Goal: Task Accomplishment & Management: Use online tool/utility

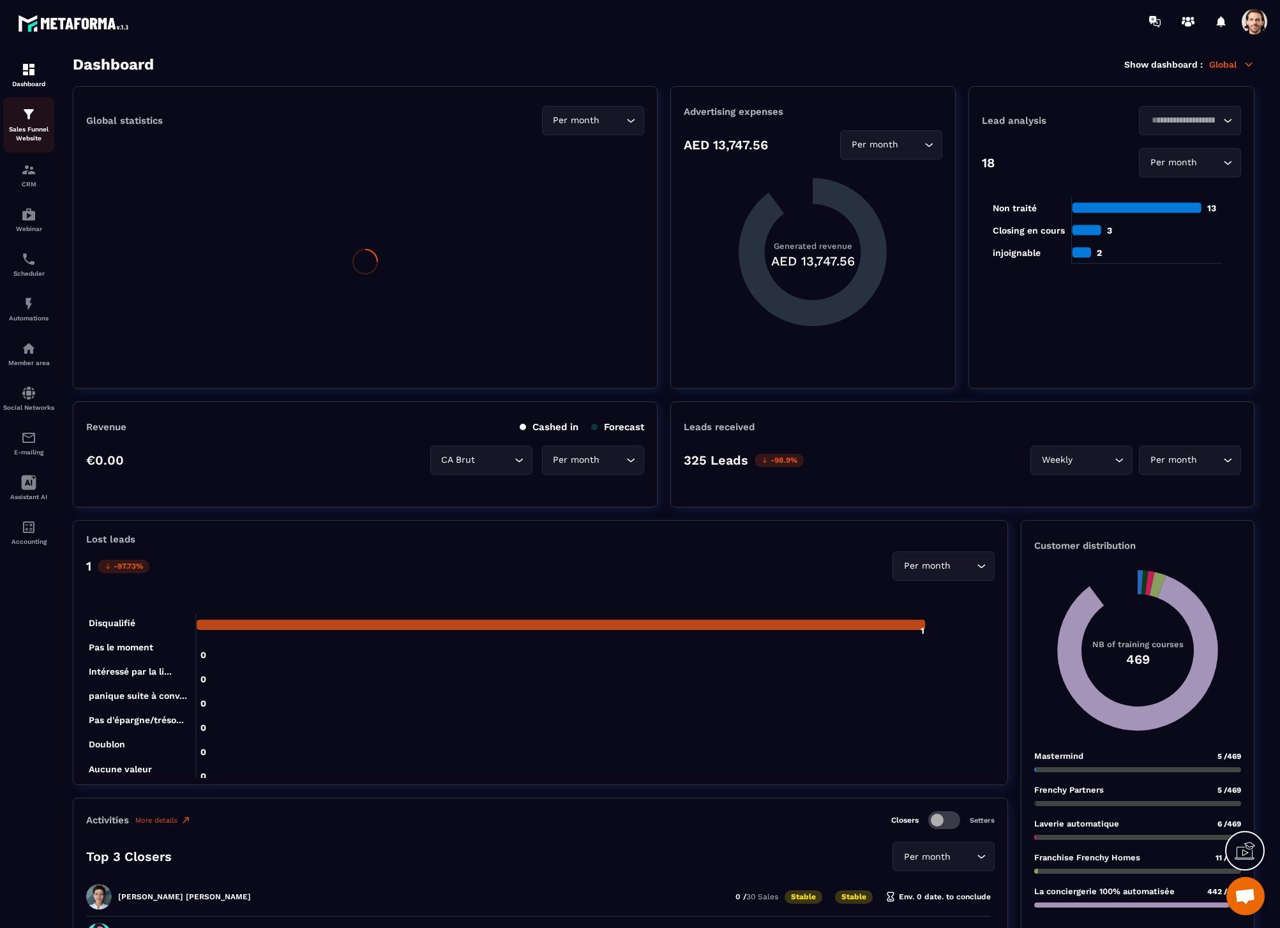
click at [30, 132] on p "Sales Funnel Website" at bounding box center [28, 134] width 51 height 18
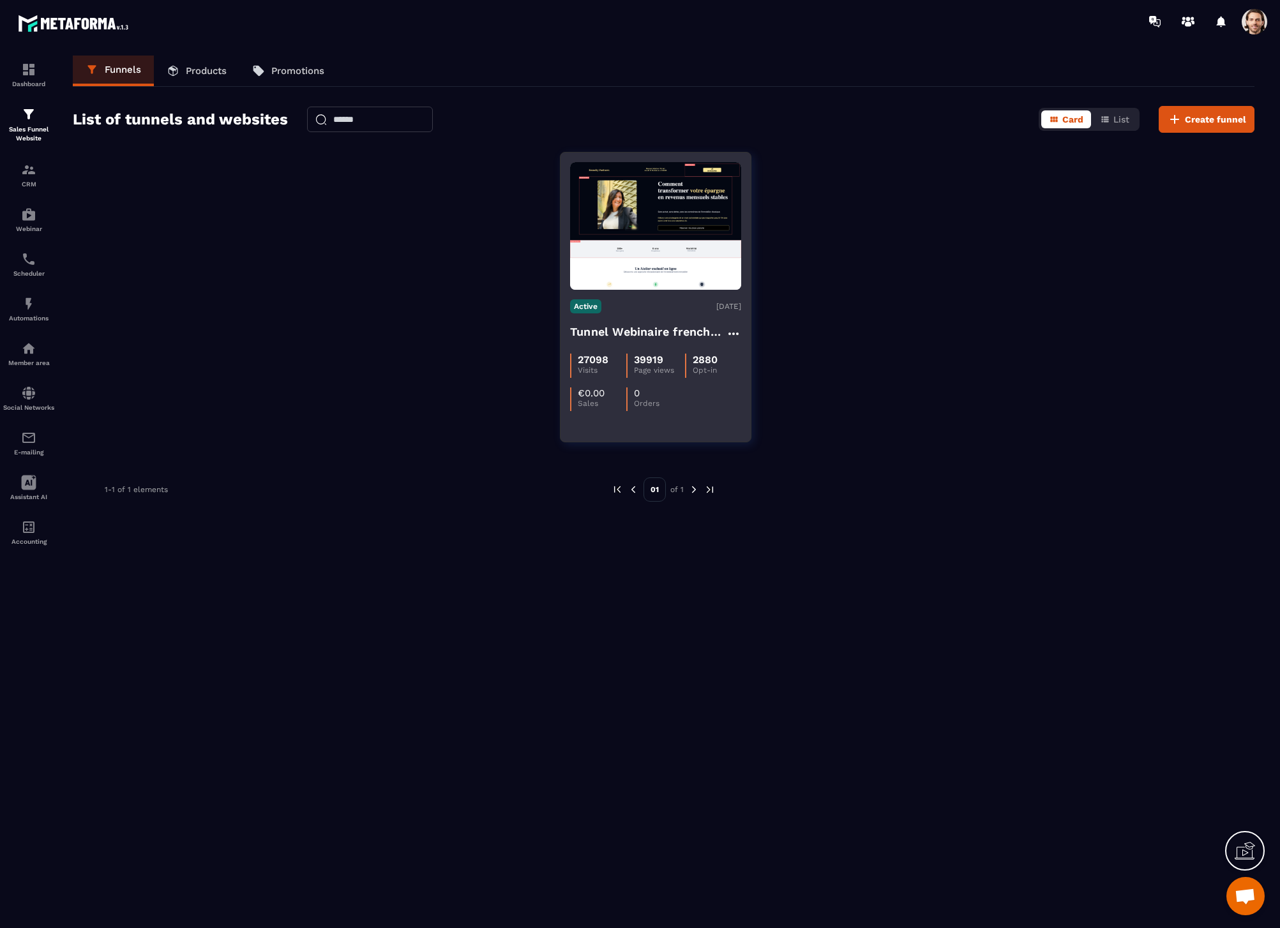
click at [647, 330] on h4 "Tunnel Webinaire frenchy partners" at bounding box center [648, 332] width 156 height 18
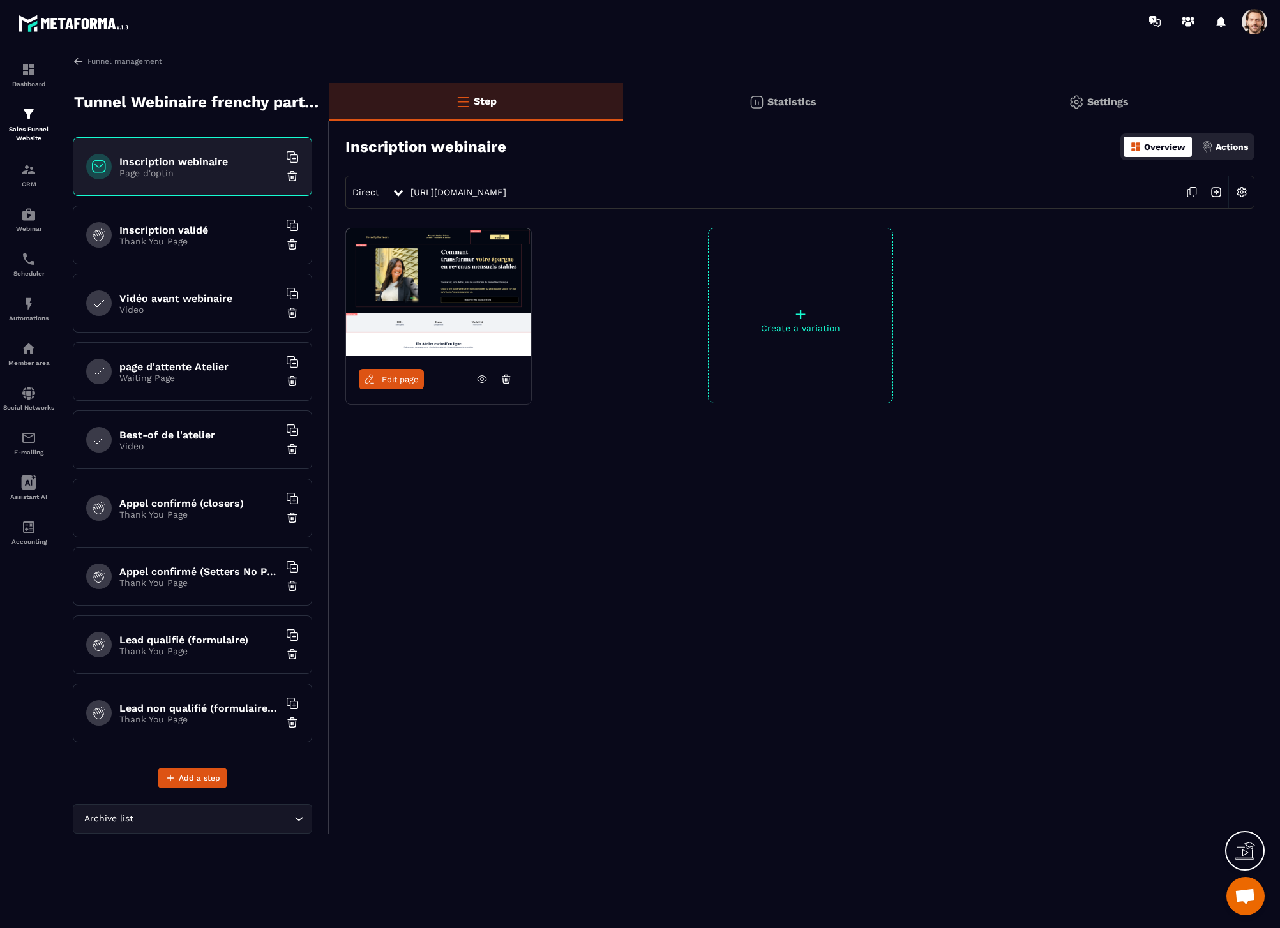
click at [403, 373] on link "Edit page" at bounding box center [391, 379] width 65 height 20
